Goal: Complete application form

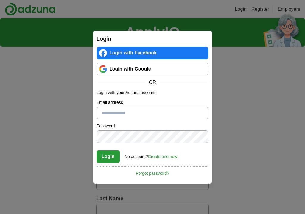
click at [122, 70] on link "Login with Google" at bounding box center [153, 69] width 112 height 13
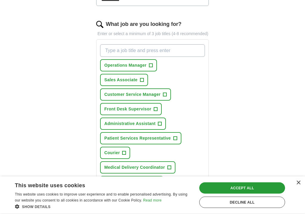
click at [276, 204] on div "Decline all" at bounding box center [243, 202] width 86 height 11
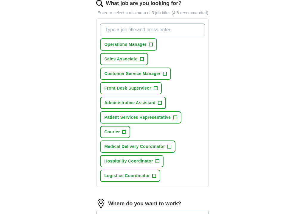
scroll to position [210, 0]
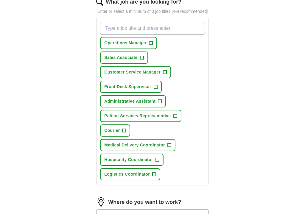
click at [140, 64] on button "Sales Associate +" at bounding box center [124, 58] width 48 height 12
click at [132, 75] on span "Customer Service Manager" at bounding box center [132, 72] width 56 height 6
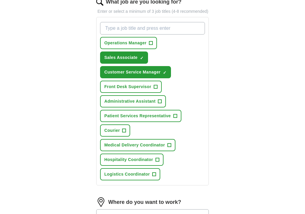
click at [122, 90] on span "Front Desk Supervisor" at bounding box center [127, 87] width 47 height 6
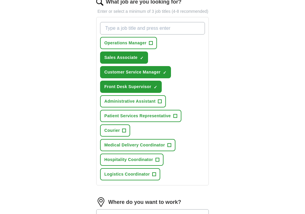
click at [128, 105] on span "Administrative Assistant" at bounding box center [129, 101] width 51 height 6
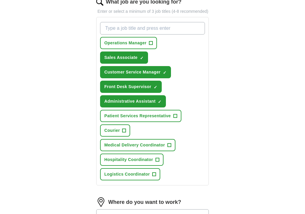
click at [116, 134] on span "Courier" at bounding box center [112, 131] width 16 height 6
click at [125, 149] on span "Medical Delivery Coordinator" at bounding box center [134, 145] width 61 height 6
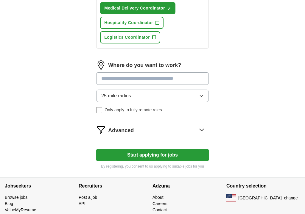
scroll to position [349, 0]
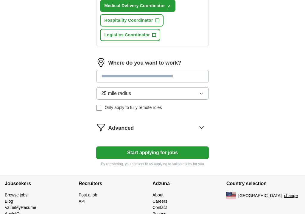
click at [112, 24] on span "Hospitality Coordinator" at bounding box center [128, 21] width 49 height 6
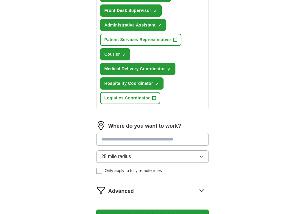
scroll to position [254, 0]
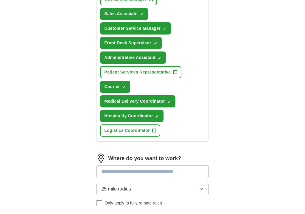
click at [116, 75] on span "Patient Services Representative" at bounding box center [137, 72] width 67 height 6
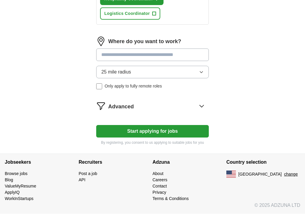
scroll to position [375, 0]
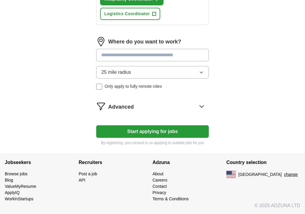
click at [119, 107] on span "Advanced" at bounding box center [121, 107] width 26 height 8
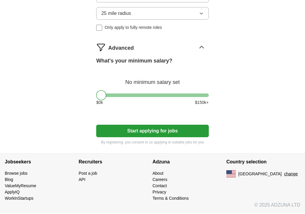
scroll to position [435, 0]
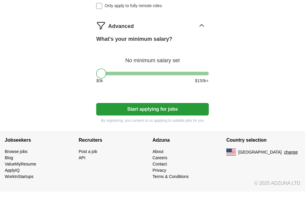
click at [139, 126] on button "Start applying for jobs" at bounding box center [152, 132] width 113 height 13
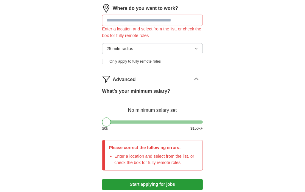
scroll to position [401, 0]
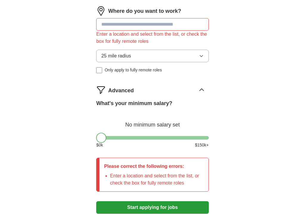
click at [108, 30] on input at bounding box center [152, 24] width 113 height 13
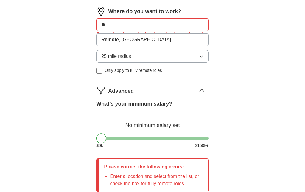
type input "*"
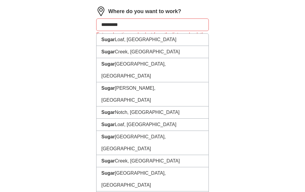
type input "**********"
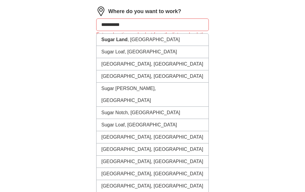
click at [108, 42] on strong "Sugar Land" at bounding box center [114, 39] width 26 height 5
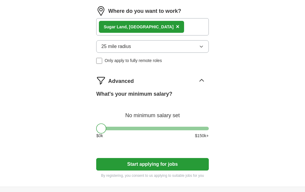
scroll to position [401, 0]
click at [179, 171] on button "Start applying for jobs" at bounding box center [152, 164] width 113 height 13
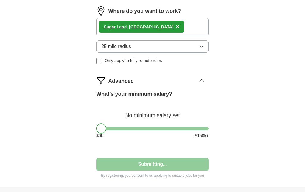
select select "**"
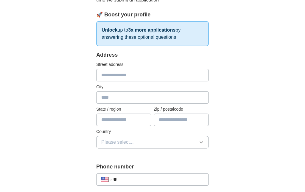
scroll to position [86, 0]
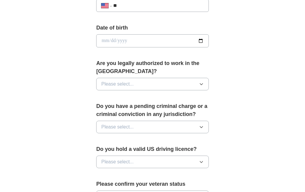
scroll to position [260, 0]
click at [101, 84] on button "Please select..." at bounding box center [152, 84] width 113 height 13
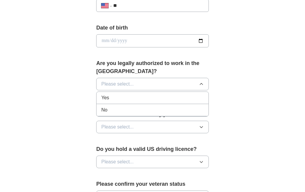
click at [100, 95] on li "Yes" at bounding box center [153, 98] width 112 height 12
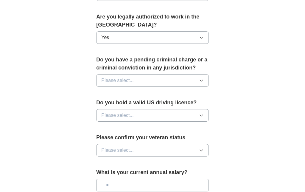
scroll to position [306, 0]
click at [103, 79] on span "Please select..." at bounding box center [117, 80] width 33 height 7
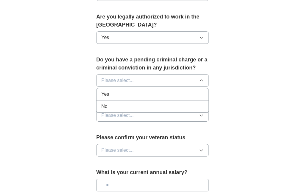
click at [98, 101] on li "No" at bounding box center [153, 107] width 112 height 12
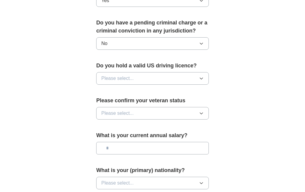
scroll to position [343, 0]
click at [103, 75] on span "Please select..." at bounding box center [117, 78] width 33 height 7
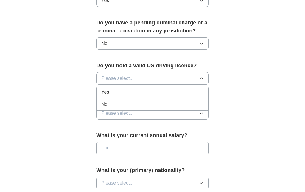
click at [101, 92] on li "Yes" at bounding box center [153, 92] width 112 height 12
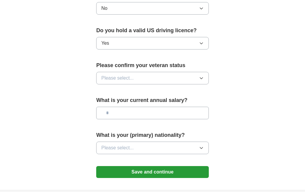
scroll to position [379, 0]
click at [104, 78] on span "Please select..." at bounding box center [117, 78] width 33 height 7
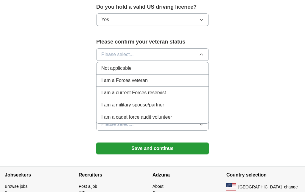
scroll to position [407, 0]
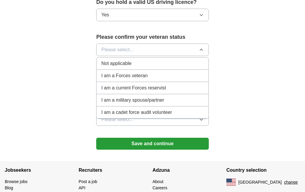
click at [102, 61] on span "Not applicable" at bounding box center [116, 63] width 30 height 7
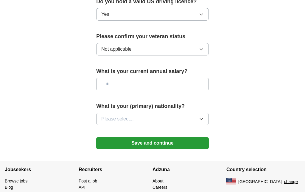
scroll to position [410, 0]
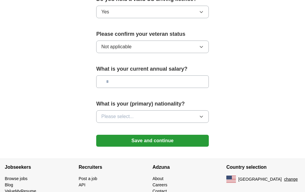
click at [118, 138] on button "Save and continue" at bounding box center [152, 141] width 113 height 12
